Goal: Information Seeking & Learning: Check status

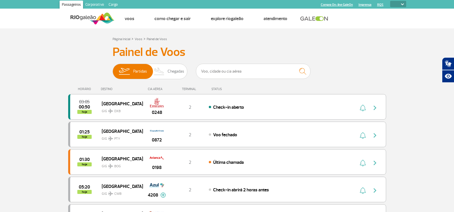
select select
click at [255, 76] on input "text" at bounding box center [253, 71] width 115 height 15
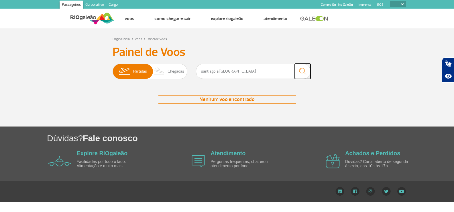
click at [303, 75] on img "submit" at bounding box center [303, 71] width 12 height 12
click at [273, 79] on input "santiago a [GEOGRAPHIC_DATA]" at bounding box center [253, 71] width 115 height 15
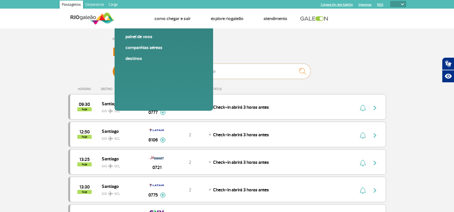
type input "santiago"
click at [136, 40] on link "Painel de voos" at bounding box center [163, 37] width 77 height 6
click at [140, 62] on link "Destinos" at bounding box center [163, 58] width 77 height 6
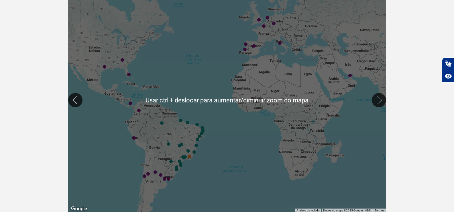
scroll to position [86, 0]
